Goal: Task Accomplishment & Management: Use online tool/utility

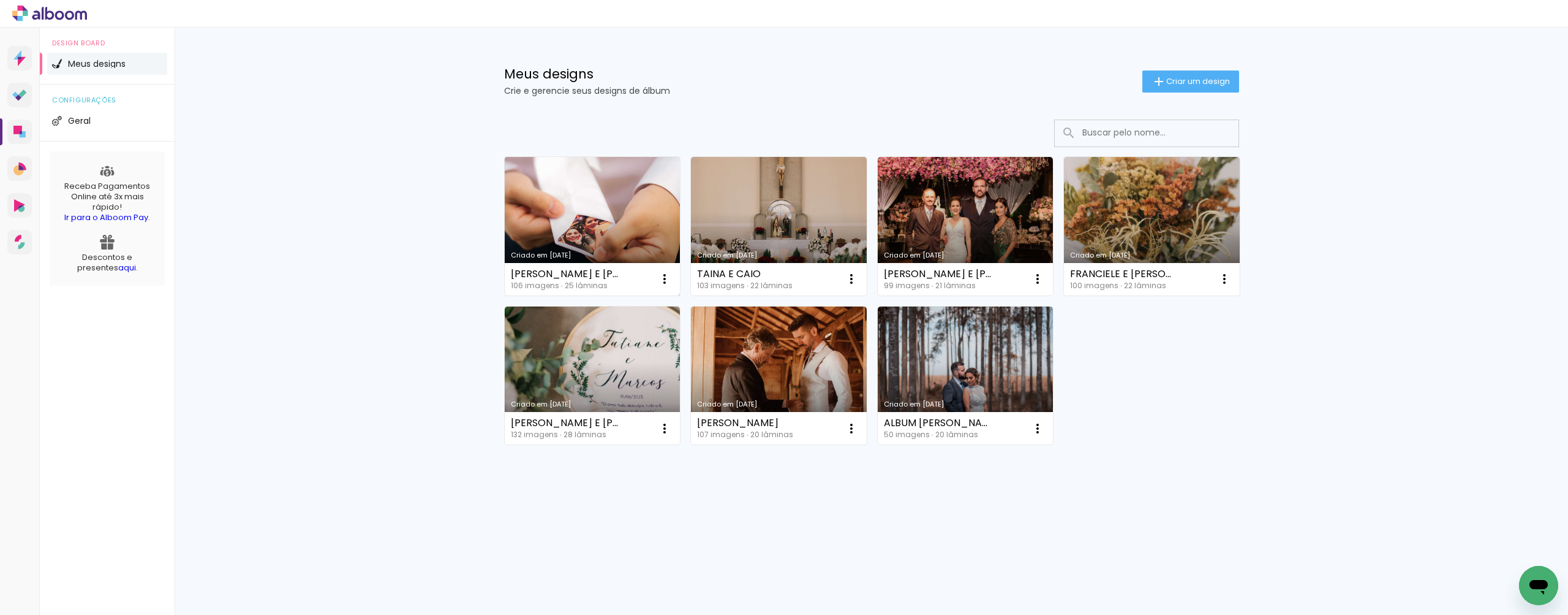
click at [574, 184] on link "Criado em [DATE]" at bounding box center [593, 226] width 176 height 139
